Goal: Transaction & Acquisition: Purchase product/service

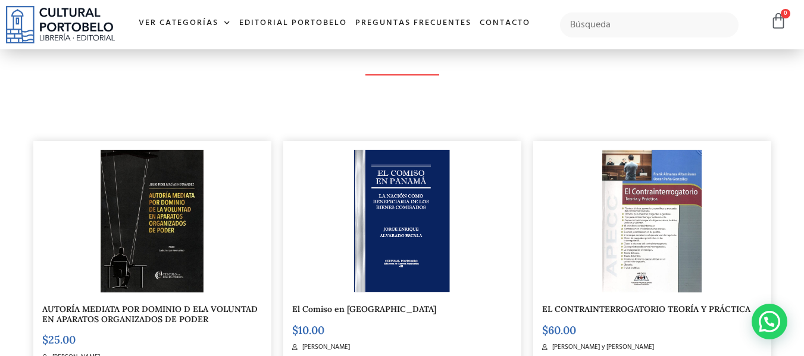
scroll to position [550, 0]
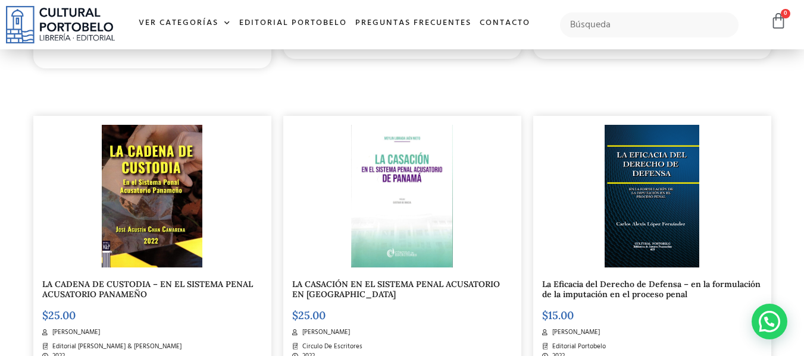
click at [164, 214] on img at bounding box center [152, 196] width 100 height 143
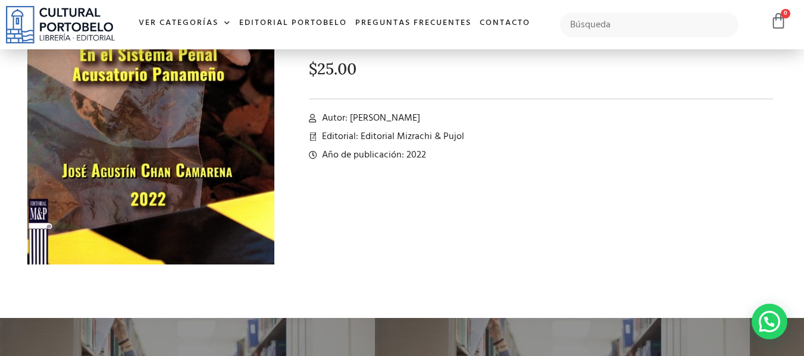
scroll to position [96, 0]
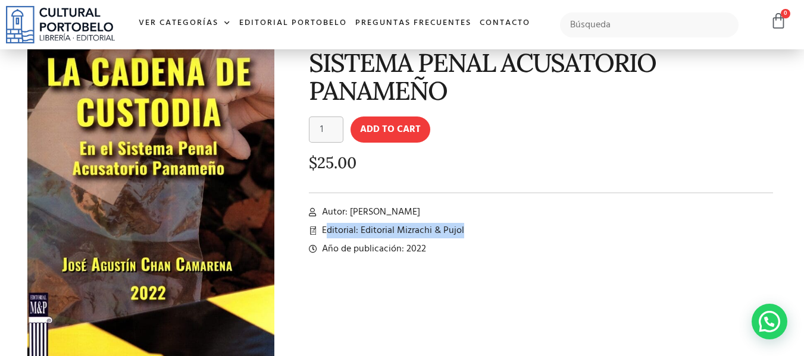
drag, startPoint x: 325, startPoint y: 232, endPoint x: 477, endPoint y: 236, distance: 151.8
click at [477, 236] on li "Editorial: Editorial Mizrachi & Pujol" at bounding box center [541, 231] width 465 height 14
click at [324, 230] on span "Editorial: Editorial Mizrachi & Pujol" at bounding box center [391, 231] width 145 height 14
drag, startPoint x: 324, startPoint y: 230, endPoint x: 465, endPoint y: 224, distance: 141.2
click at [465, 224] on li "Editorial: Editorial Mizrachi & Pujol" at bounding box center [541, 231] width 465 height 14
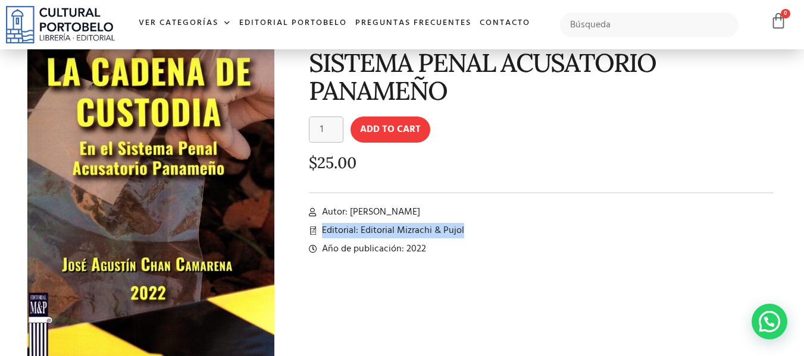
drag, startPoint x: 417, startPoint y: 230, endPoint x: 474, endPoint y: 190, distance: 69.2
drag, startPoint x: 474, startPoint y: 190, endPoint x: 393, endPoint y: 231, distance: 90.8
copy span "Editorial: Editorial Mizrachi & Pujol"
